Goal: Transaction & Acquisition: Download file/media

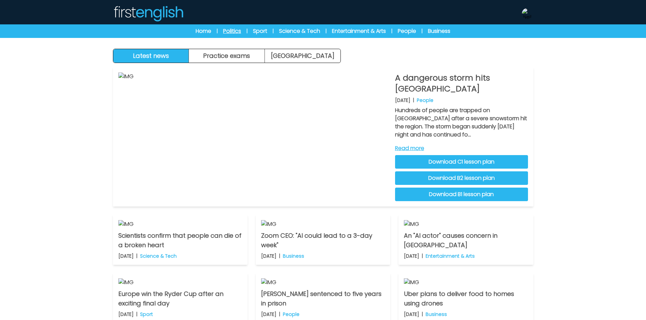
click at [235, 30] on link "Politics" at bounding box center [232, 31] width 18 height 8
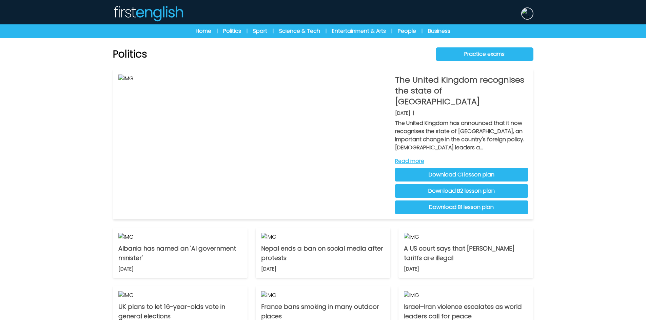
click at [526, 18] on img at bounding box center [527, 13] width 11 height 11
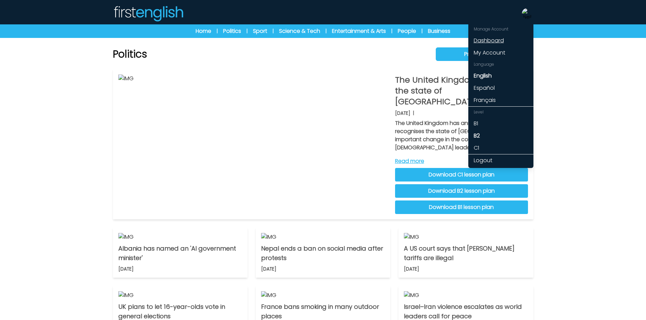
click at [490, 39] on link "Dashboard" at bounding box center [500, 41] width 65 height 12
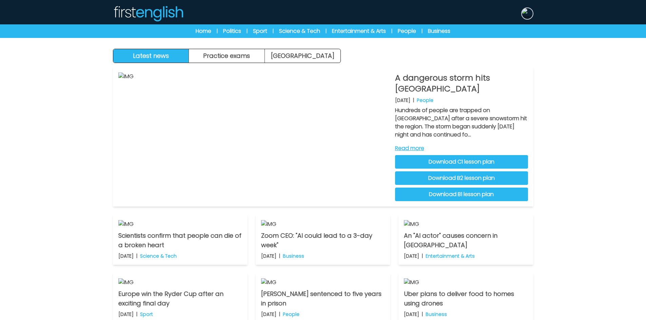
click at [527, 18] on img at bounding box center [527, 13] width 11 height 11
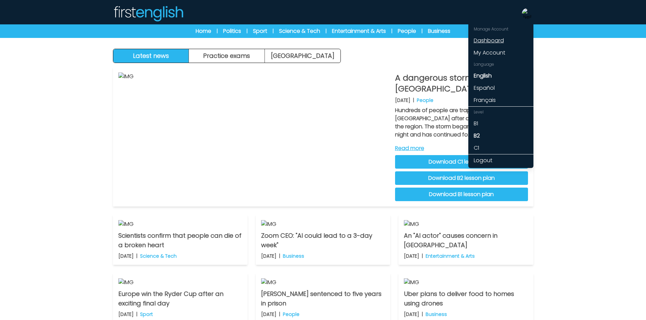
click at [495, 40] on link "Dashboard" at bounding box center [500, 41] width 65 height 12
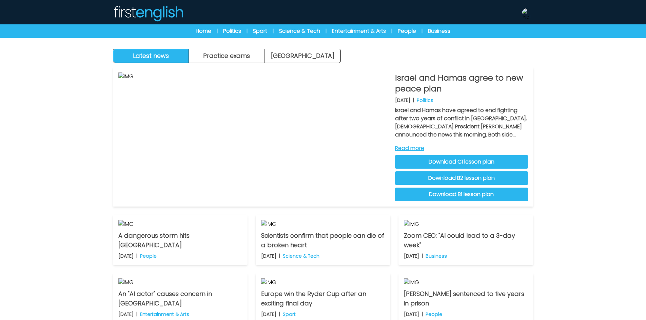
click at [582, 131] on div "Latest news Practice exams [GEOGRAPHIC_DATA] Latest news [GEOGRAPHIC_DATA] Prac…" at bounding box center [323, 209] width 646 height 419
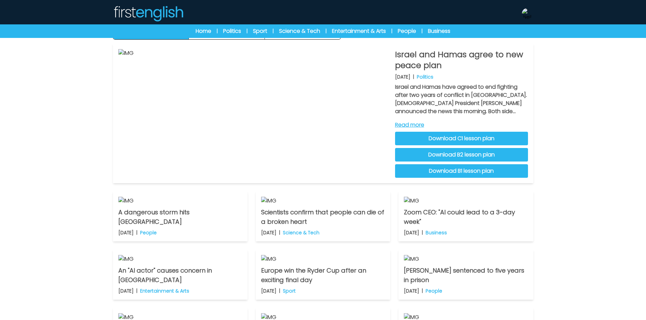
scroll to position [34, 0]
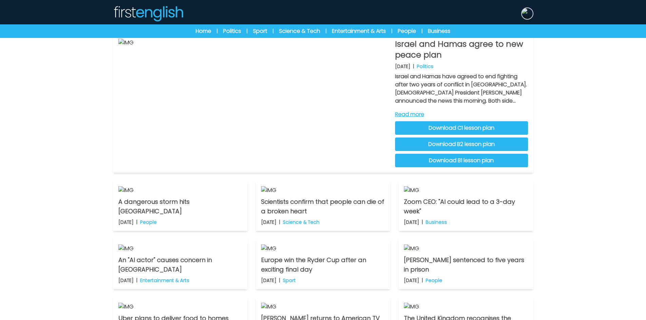
click at [527, 14] on img at bounding box center [527, 13] width 11 height 11
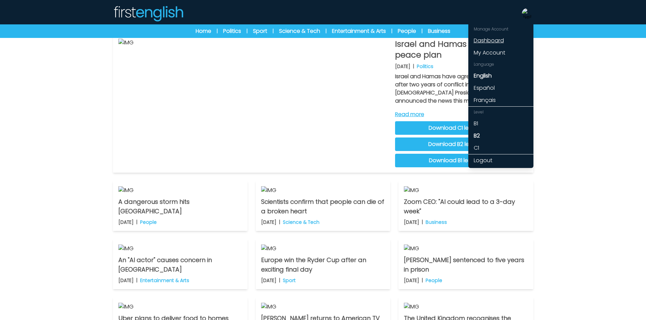
click at [491, 38] on link "Dashboard" at bounding box center [500, 41] width 65 height 12
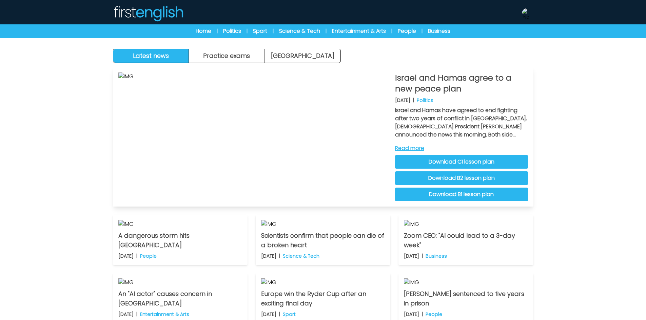
click at [437, 168] on link "Download C1 lesson plan" at bounding box center [461, 162] width 133 height 14
click at [423, 179] on link "Download B2 lesson plan" at bounding box center [461, 179] width 133 height 14
click at [447, 197] on link "Download B1 lesson plan" at bounding box center [461, 195] width 133 height 14
click at [196, 31] on link "Home" at bounding box center [204, 31] width 16 height 8
